Goal: Navigation & Orientation: Find specific page/section

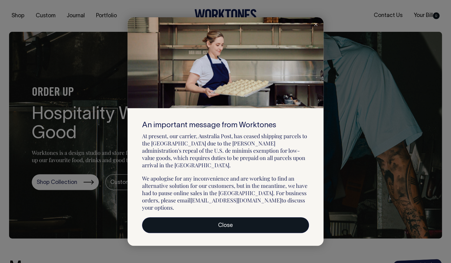
click at [226, 218] on link "Close" at bounding box center [225, 225] width 167 height 16
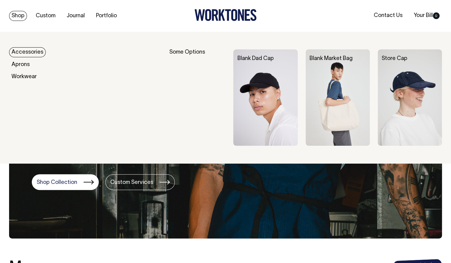
click at [351, 73] on img at bounding box center [337, 97] width 64 height 96
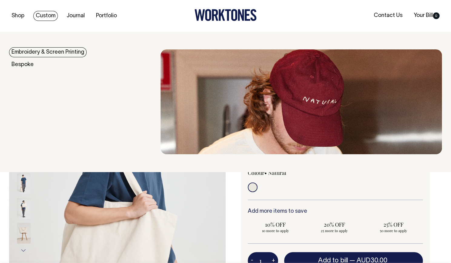
click at [34, 52] on link "Embroidery & Screen Printing" at bounding box center [47, 52] width 77 height 10
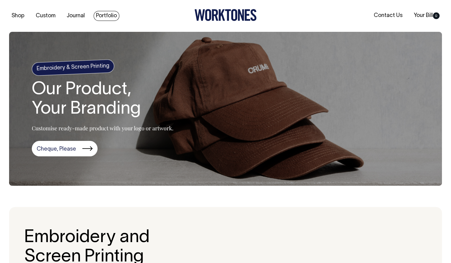
click at [106, 14] on link "Portfolio" at bounding box center [107, 16] width 26 height 10
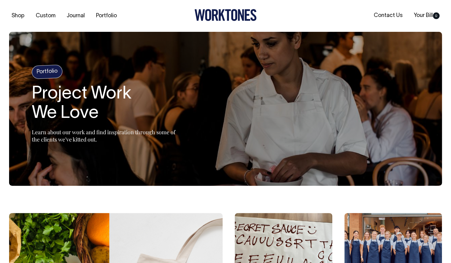
click at [225, 12] on icon at bounding box center [225, 15] width 62 height 12
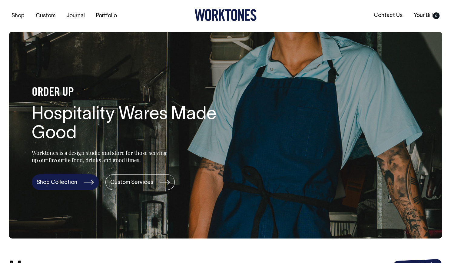
click at [81, 179] on link "Shop Collection" at bounding box center [65, 182] width 67 height 16
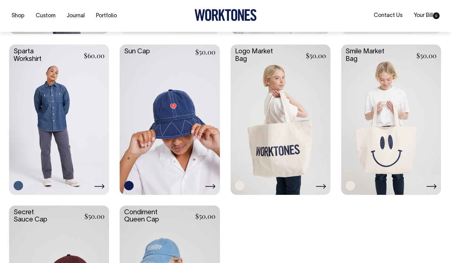
scroll to position [937, 0]
